Goal: Task Accomplishment & Management: Manage account settings

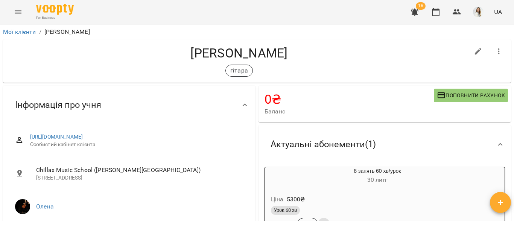
scroll to position [98, 0]
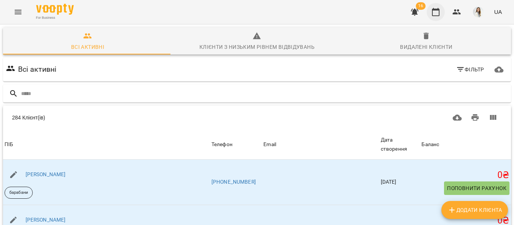
click at [437, 11] on icon "button" at bounding box center [436, 12] width 8 height 8
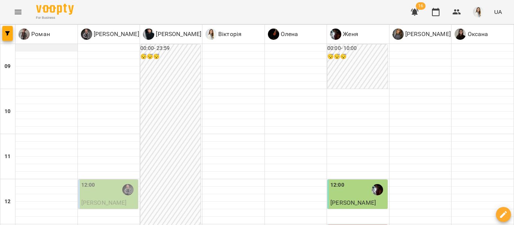
scroll to position [398, 0]
type input "**********"
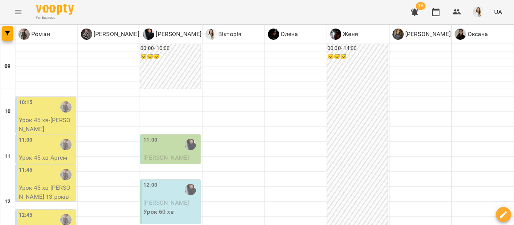
scroll to position [144, 0]
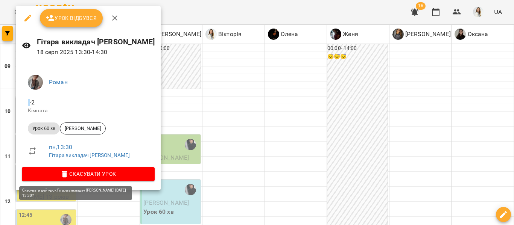
click at [73, 173] on span "Скасувати Урок" at bounding box center [88, 174] width 121 height 9
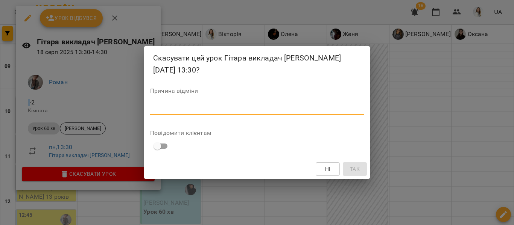
click at [153, 110] on textarea at bounding box center [257, 108] width 214 height 7
click at [327, 169] on span "Ні" at bounding box center [328, 169] width 6 height 9
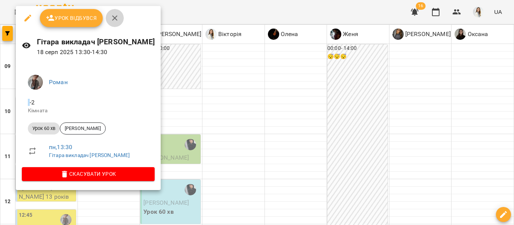
click at [117, 18] on icon "button" at bounding box center [114, 18] width 9 height 9
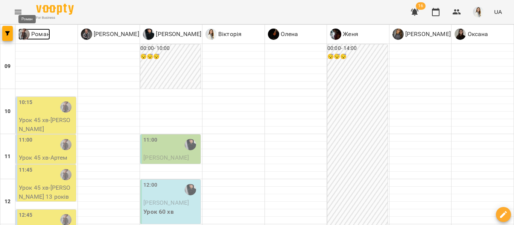
click at [23, 34] on img at bounding box center [23, 34] width 11 height 11
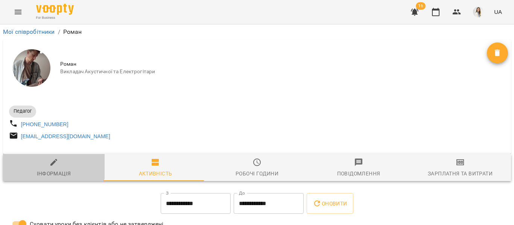
click at [50, 166] on icon "button" at bounding box center [53, 162] width 7 height 7
select select "**"
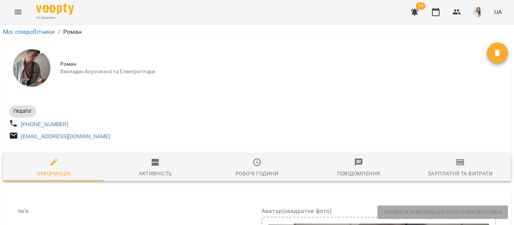
click at [18, 10] on icon "Menu" at bounding box center [18, 12] width 7 height 5
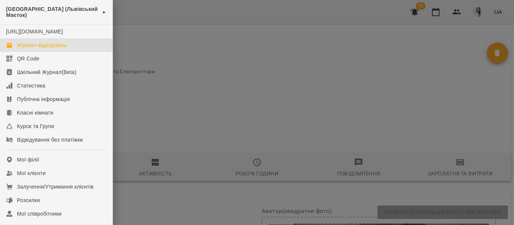
click at [12, 48] on icon at bounding box center [9, 45] width 6 height 6
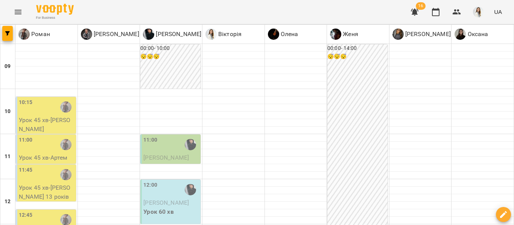
scroll to position [170, 0]
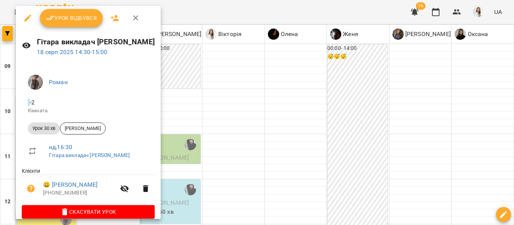
click at [135, 21] on icon "button" at bounding box center [135, 18] width 9 height 9
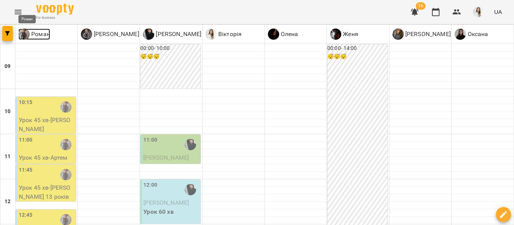
click at [41, 33] on p "Роман" at bounding box center [40, 34] width 20 height 9
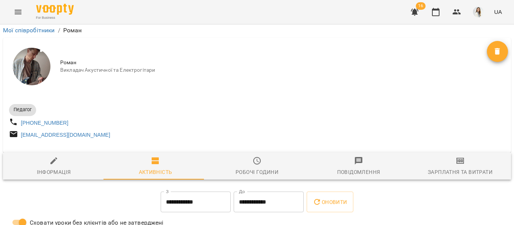
scroll to position [87, 0]
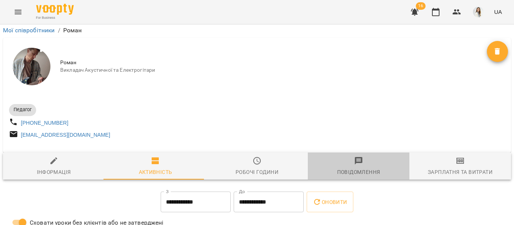
click at [356, 168] on div "Повідомлення" at bounding box center [358, 172] width 43 height 9
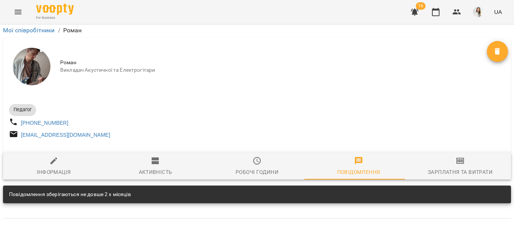
scroll to position [83, 0]
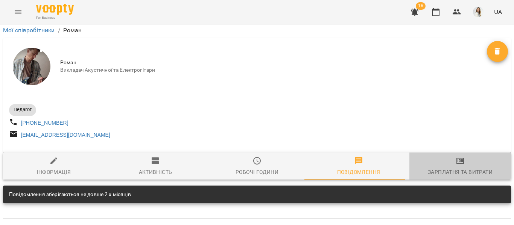
click at [457, 159] on icon "button" at bounding box center [459, 160] width 5 height 3
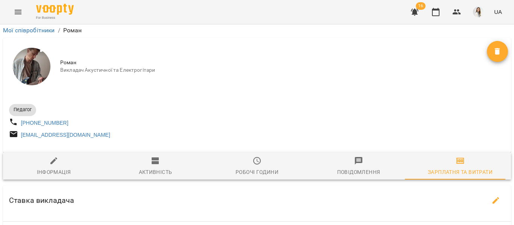
scroll to position [189, 0]
click at [439, 12] on icon "button" at bounding box center [435, 12] width 9 height 9
